Goal: Information Seeking & Learning: Learn about a topic

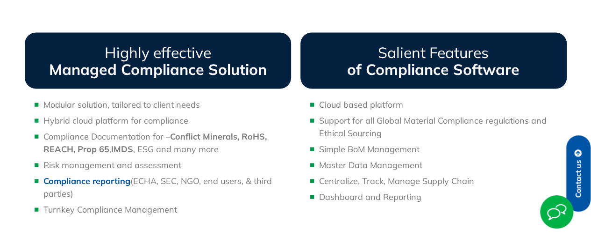
scroll to position [841, 0]
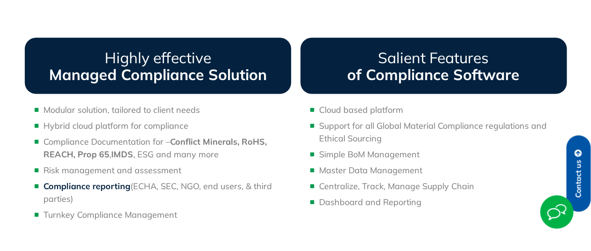
click at [81, 187] on b "Compliance reporting" at bounding box center [86, 185] width 87 height 11
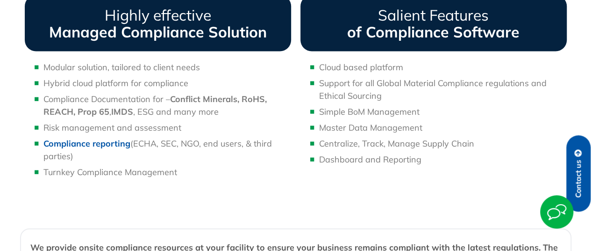
scroll to position [981, 0]
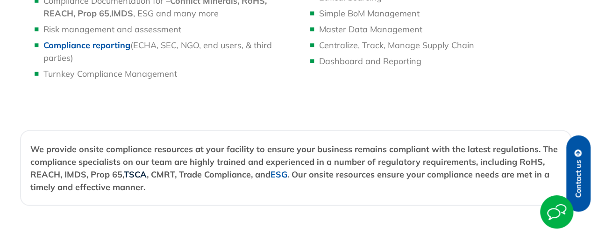
click at [133, 174] on link "TSCA" at bounding box center [135, 174] width 23 height 11
click at [280, 178] on link "ESG" at bounding box center [279, 174] width 17 height 11
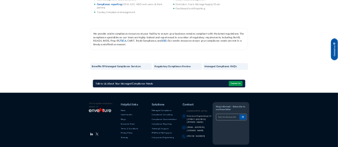
scroll to position [551, 0]
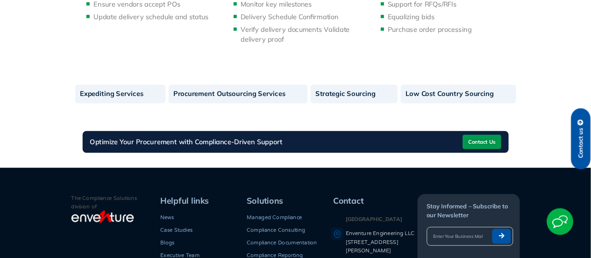
scroll to position [513, 0]
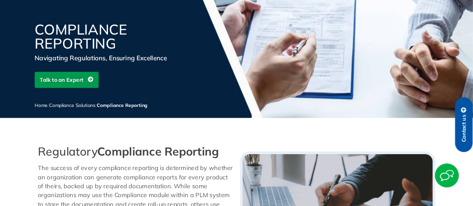
scroll to position [51, 0]
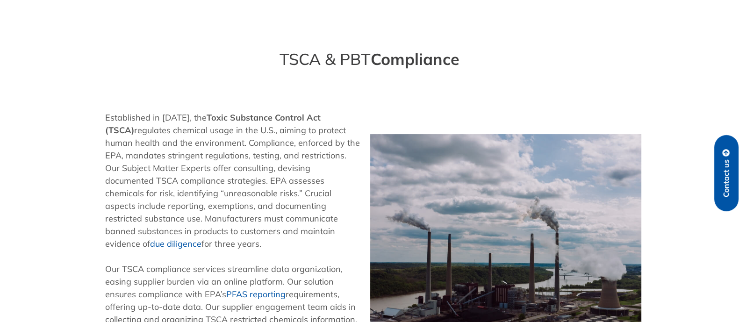
scroll to position [648, 0]
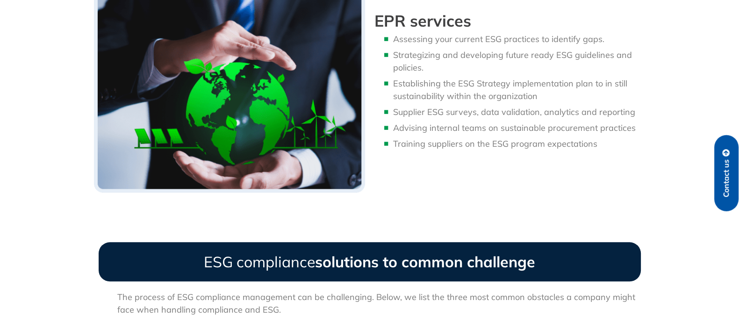
scroll to position [1280, 0]
